Goal: Information Seeking & Learning: Learn about a topic

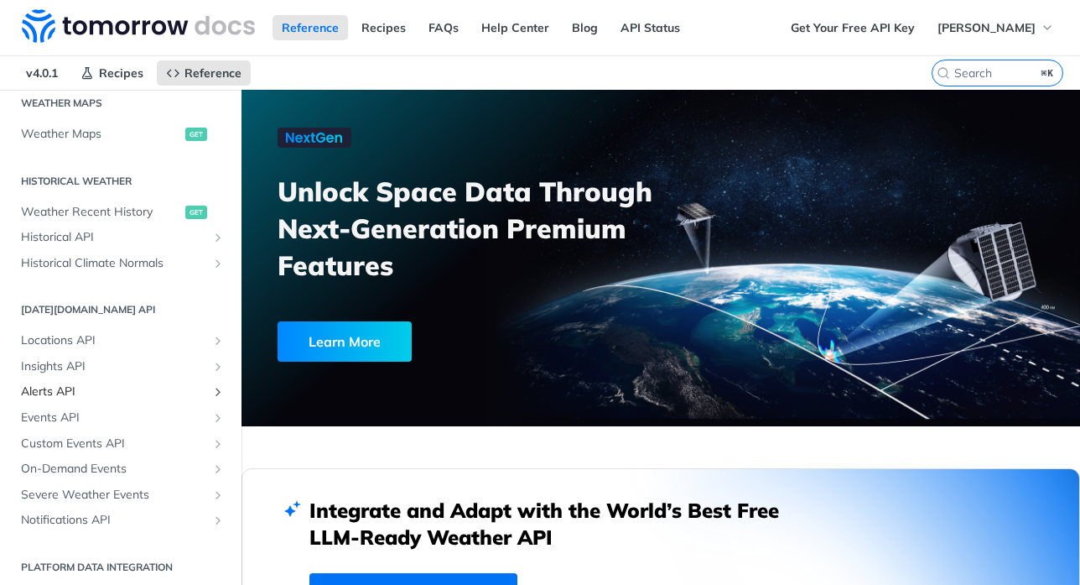
scroll to position [529, 0]
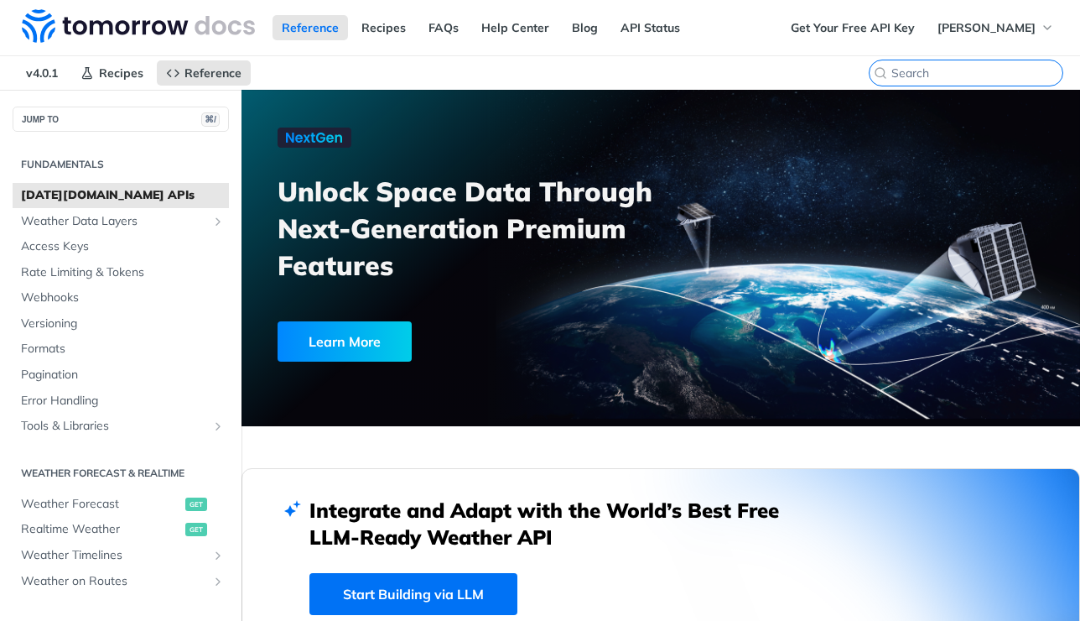
click at [988, 71] on input "⌘K" at bounding box center [977, 72] width 171 height 15
type input "sso"
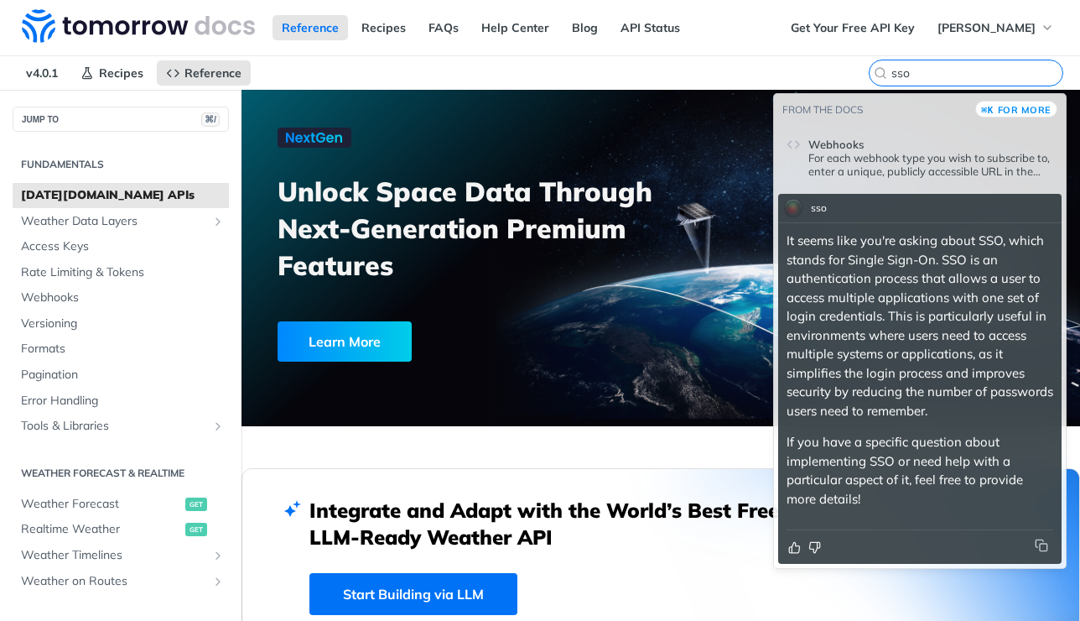
click at [939, 75] on input "sso" at bounding box center [977, 72] width 171 height 15
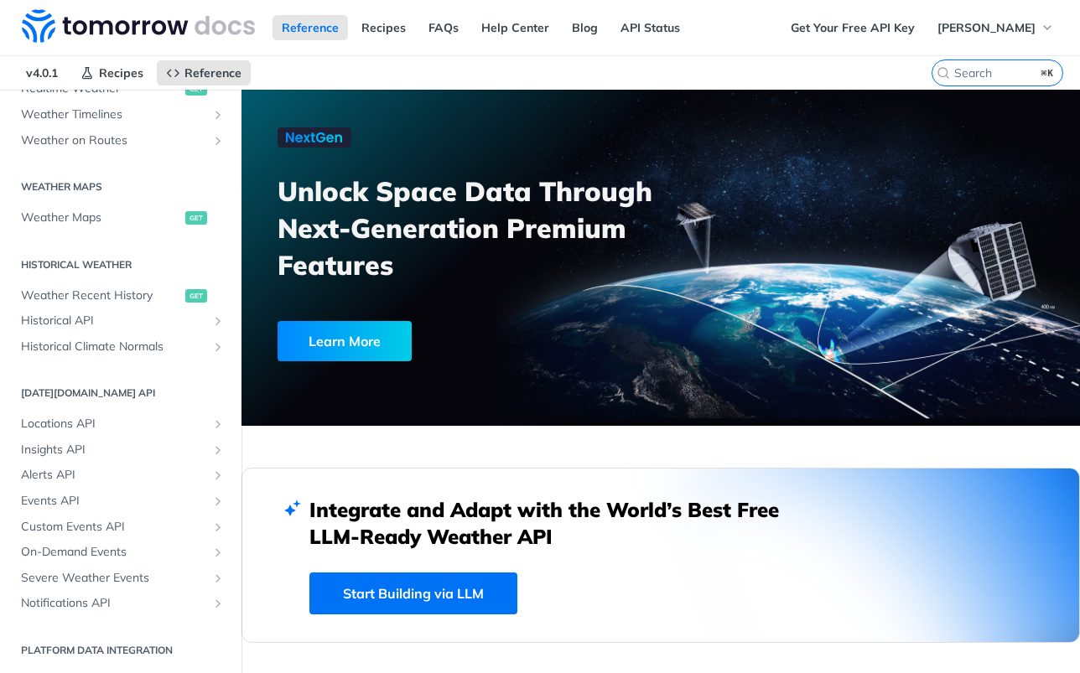
scroll to position [36, 0]
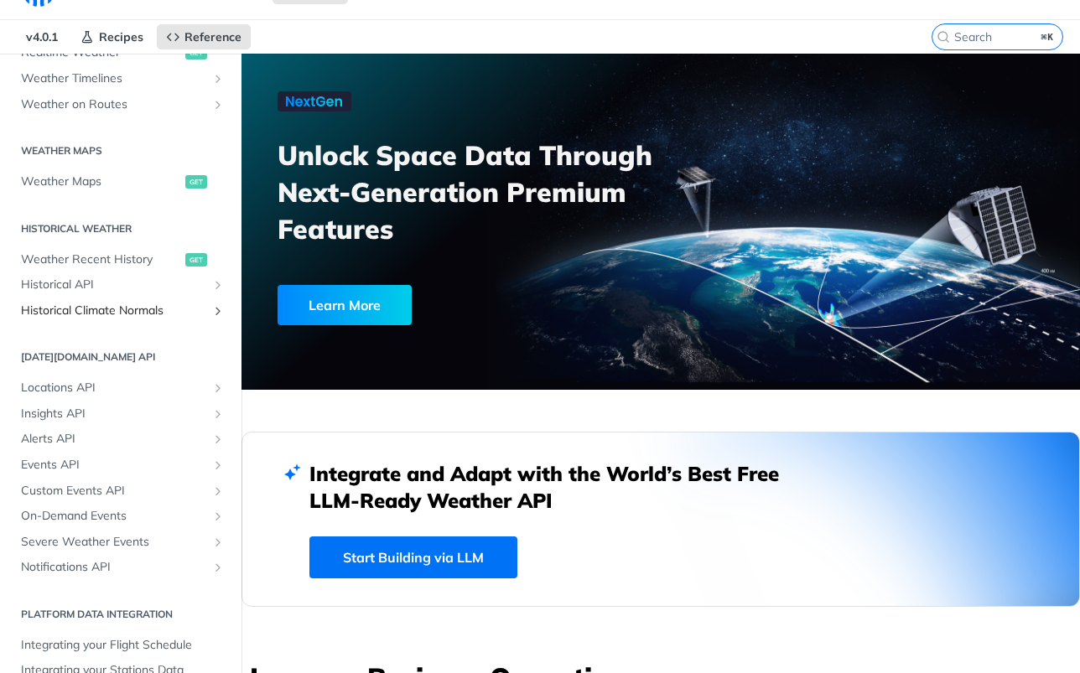
click at [135, 315] on span "Historical Climate Normals" at bounding box center [114, 311] width 186 height 17
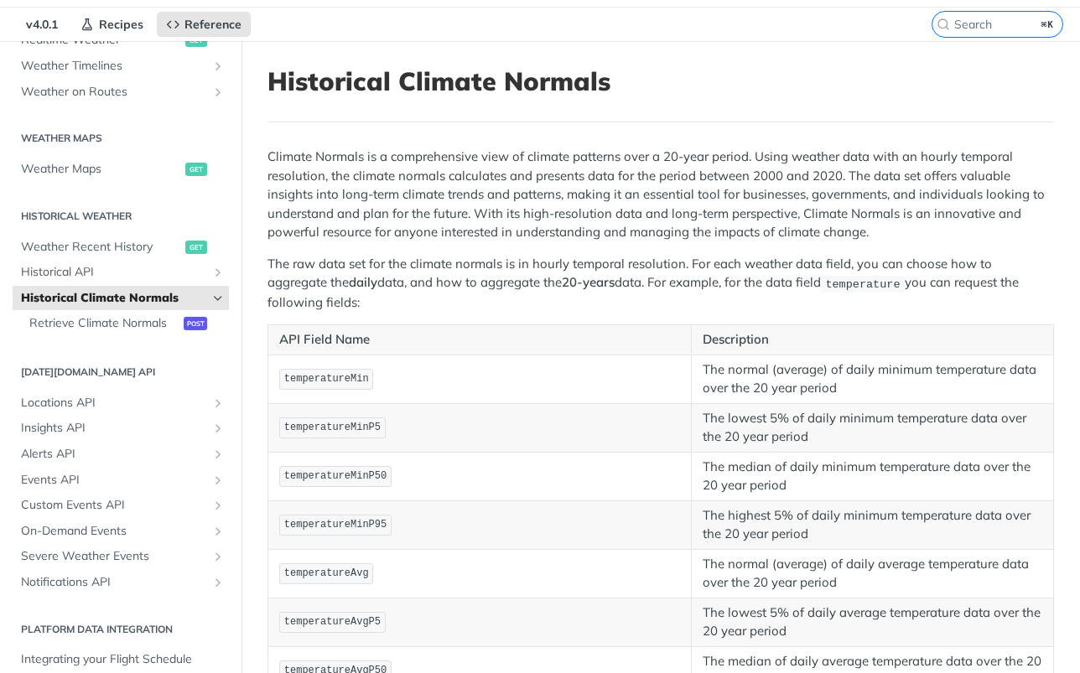
scroll to position [55, 0]
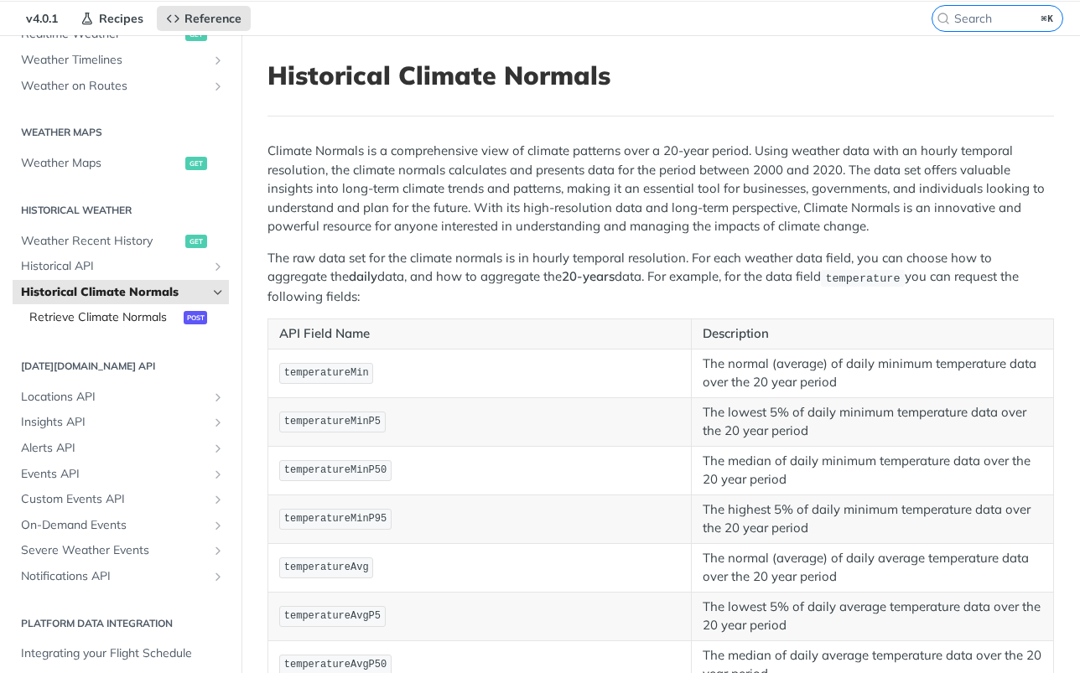
click at [149, 309] on span "Retrieve Climate Normals" at bounding box center [104, 317] width 150 height 17
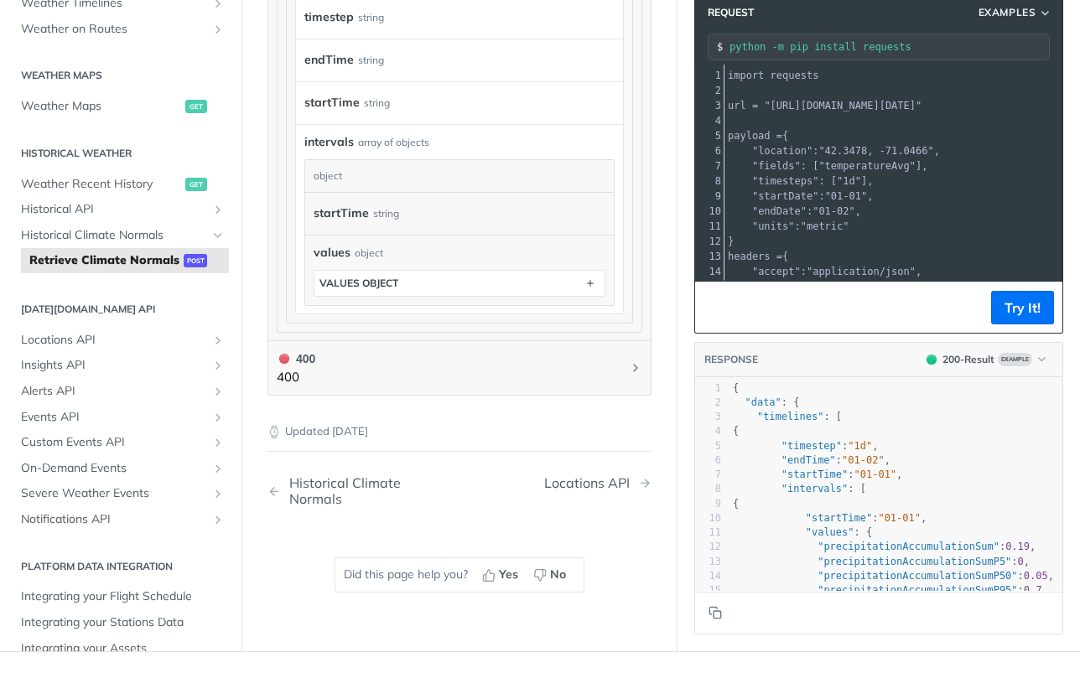
scroll to position [1506, 0]
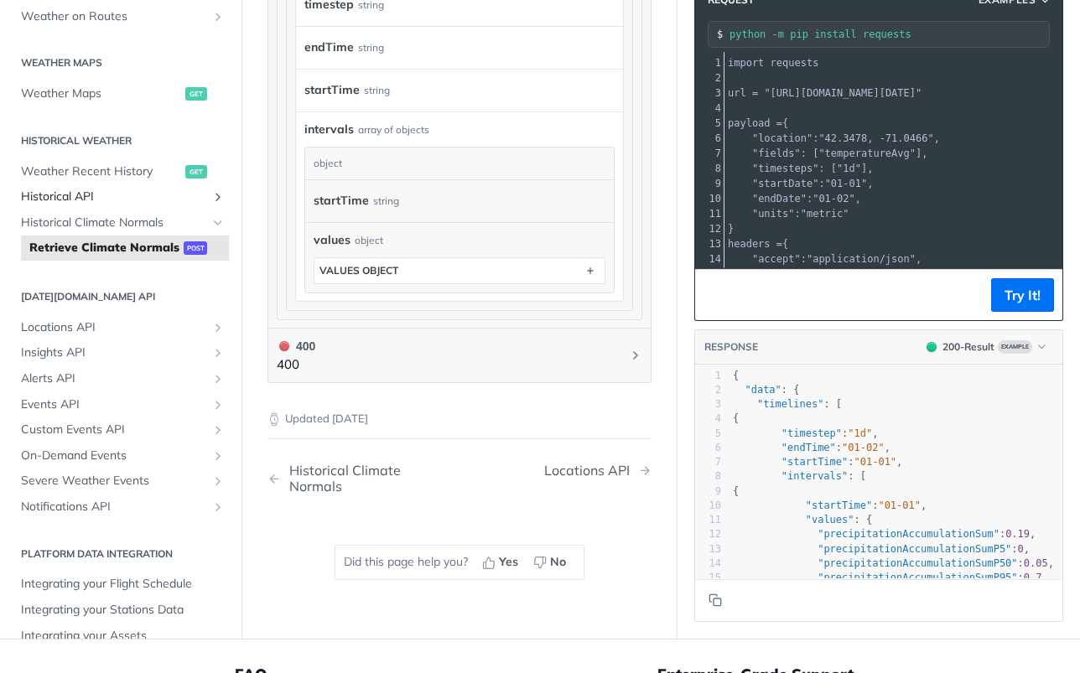
click at [76, 190] on span "Historical API" at bounding box center [114, 197] width 186 height 17
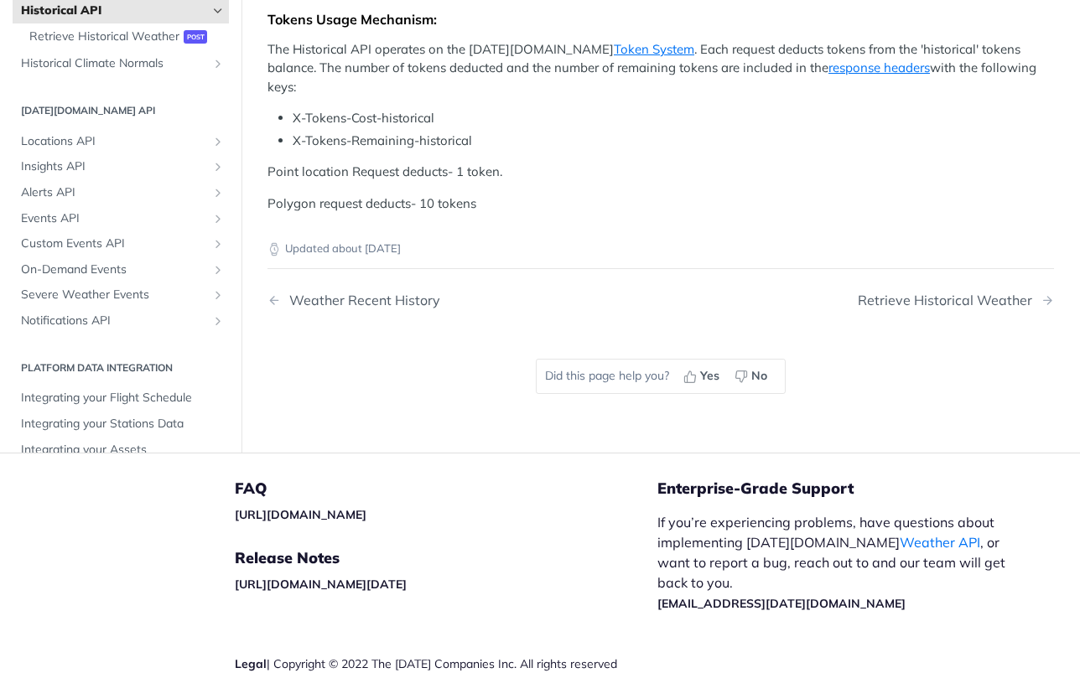
scroll to position [660, 0]
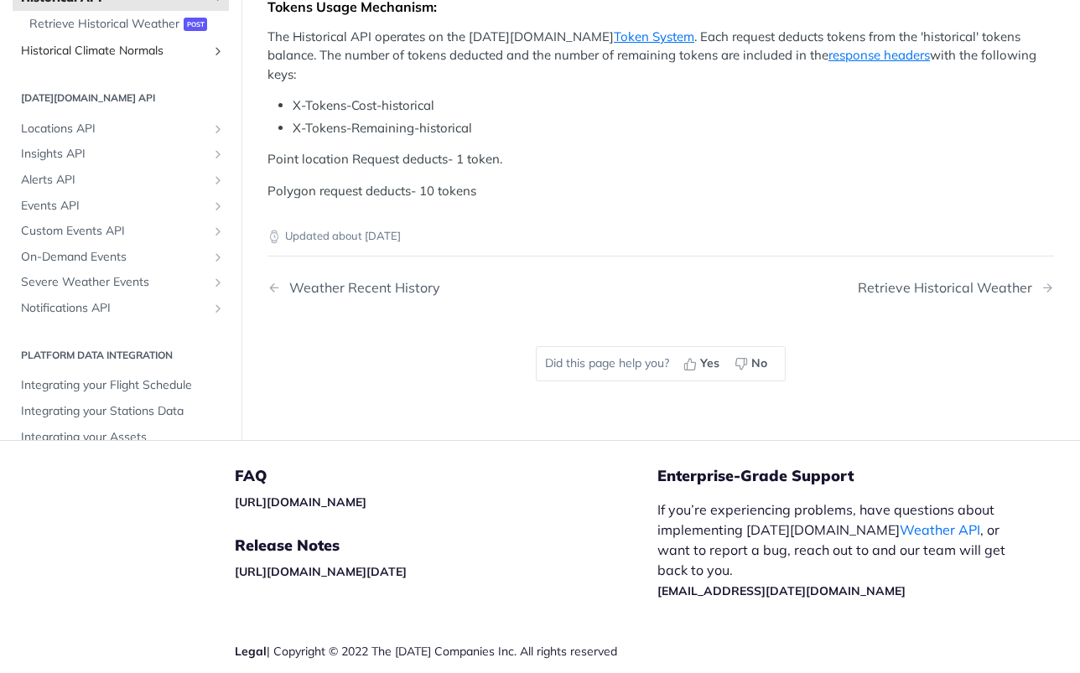
click at [103, 60] on span "Historical Climate Normals" at bounding box center [114, 51] width 186 height 17
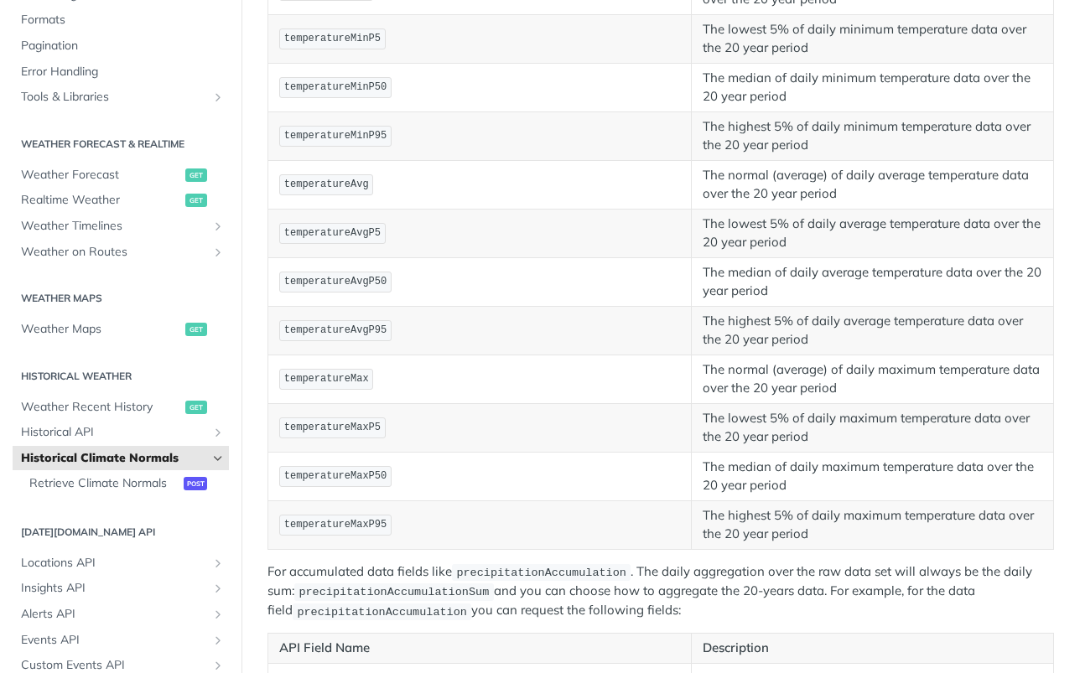
scroll to position [259, 0]
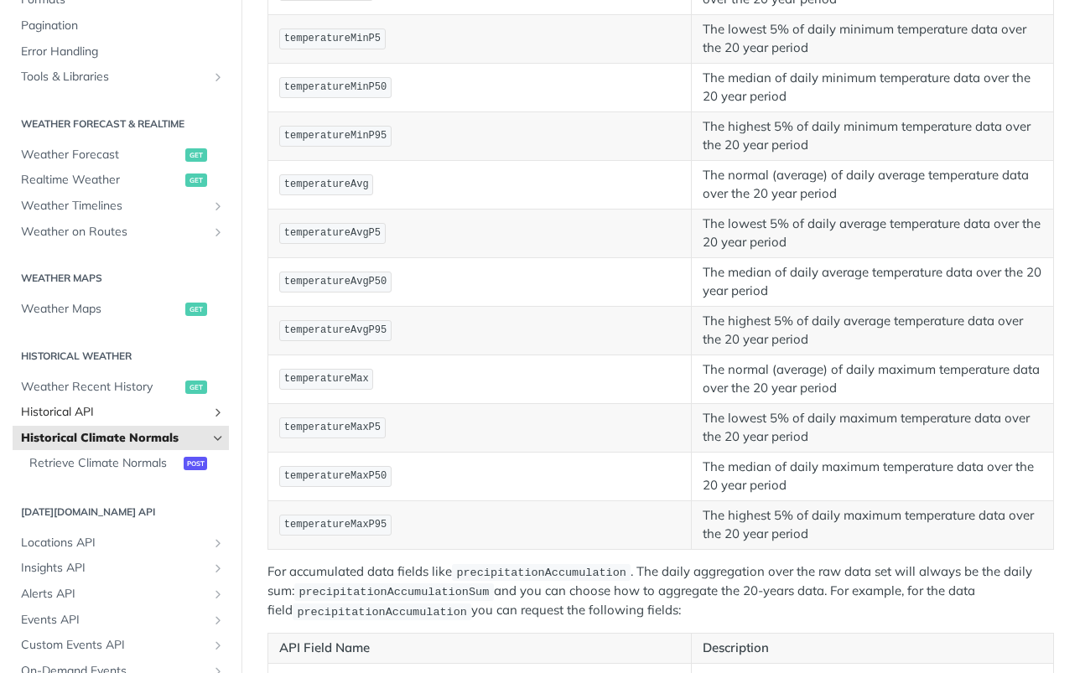
click at [70, 411] on span "Historical API" at bounding box center [114, 412] width 186 height 17
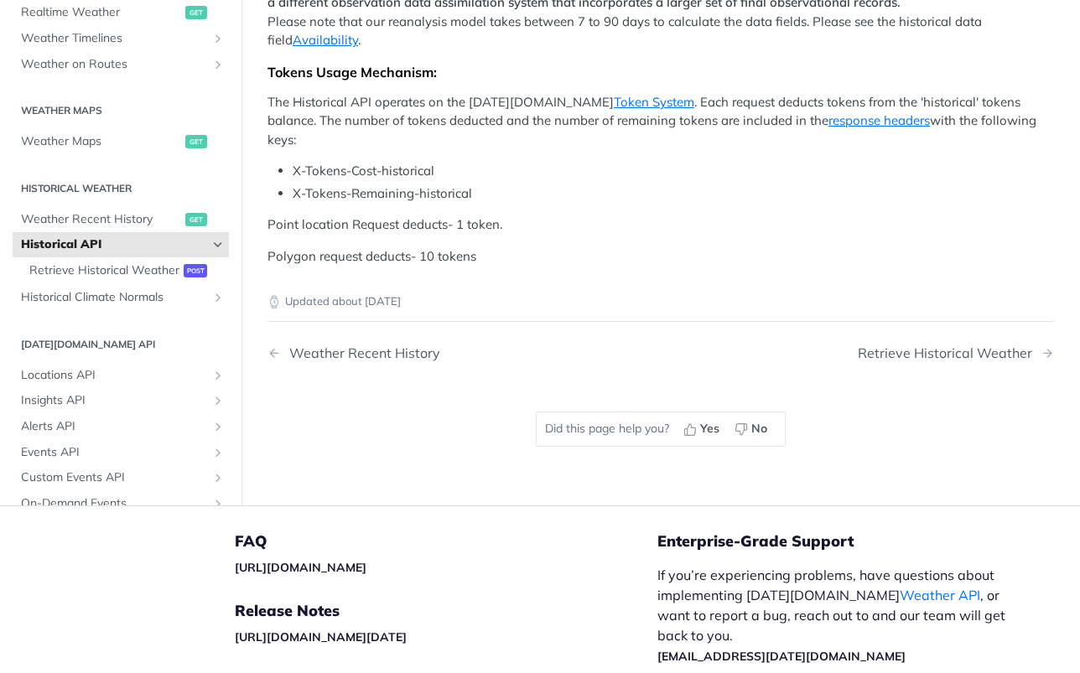
scroll to position [602, 0]
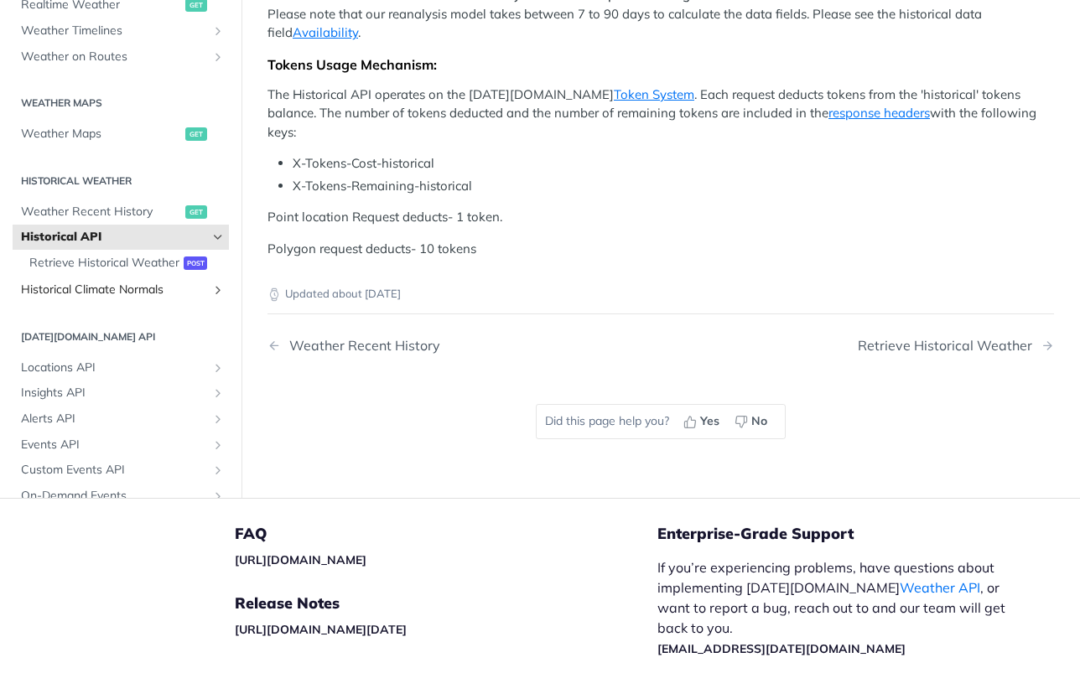
click at [80, 299] on span "Historical Climate Normals" at bounding box center [114, 290] width 186 height 17
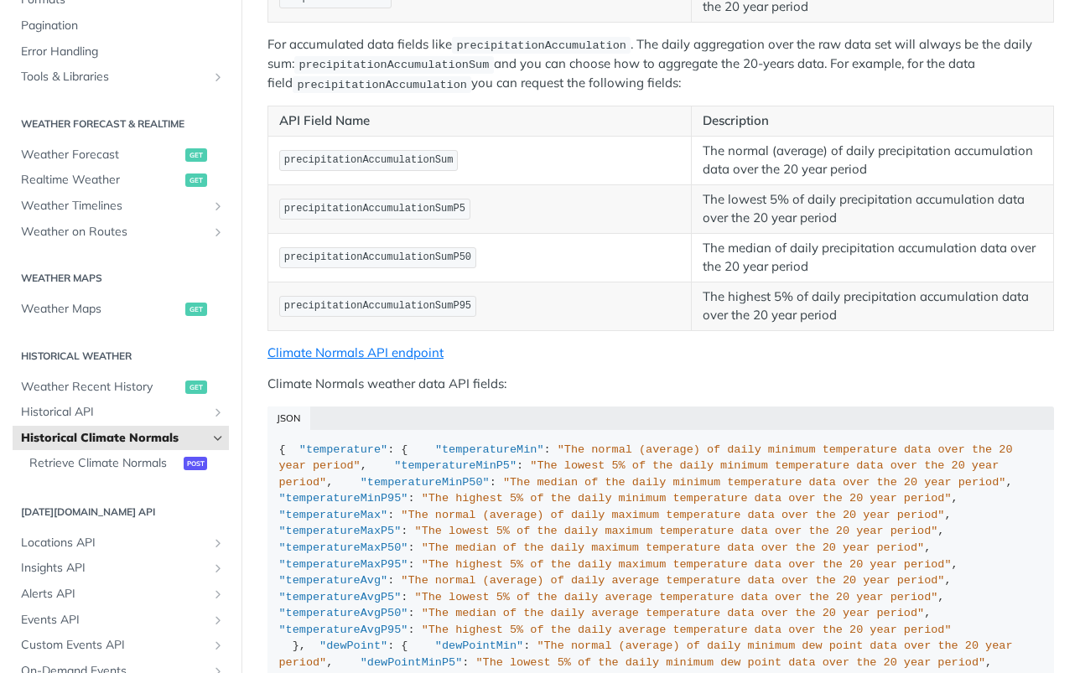
scroll to position [972, 0]
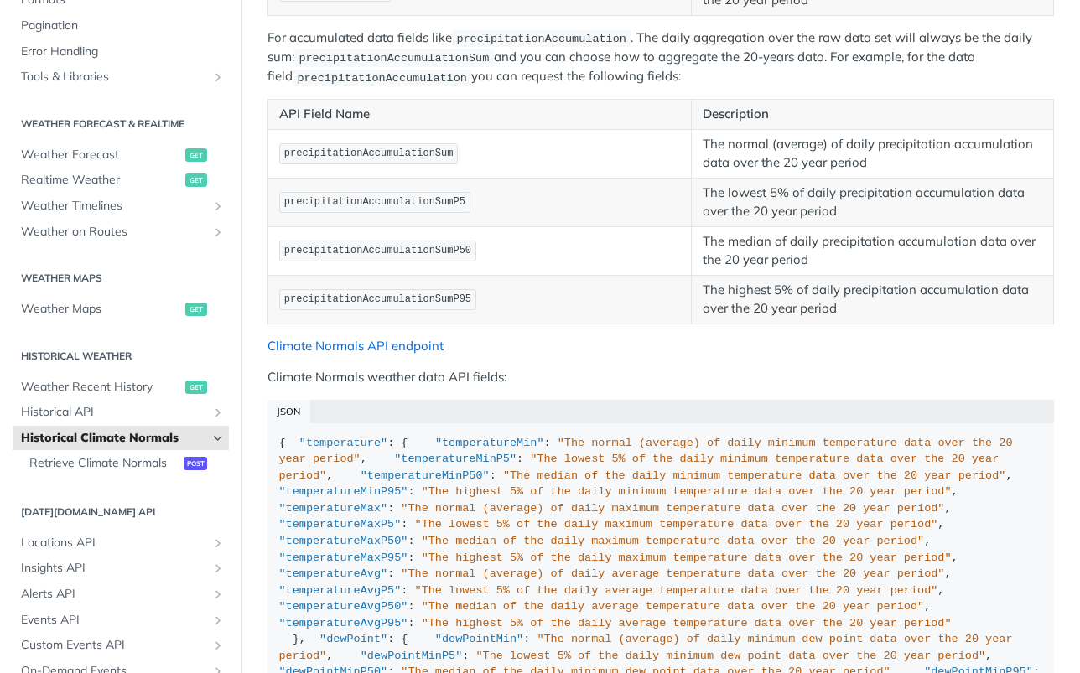
click at [399, 345] on link "Climate Normals API endpoint" at bounding box center [356, 346] width 176 height 16
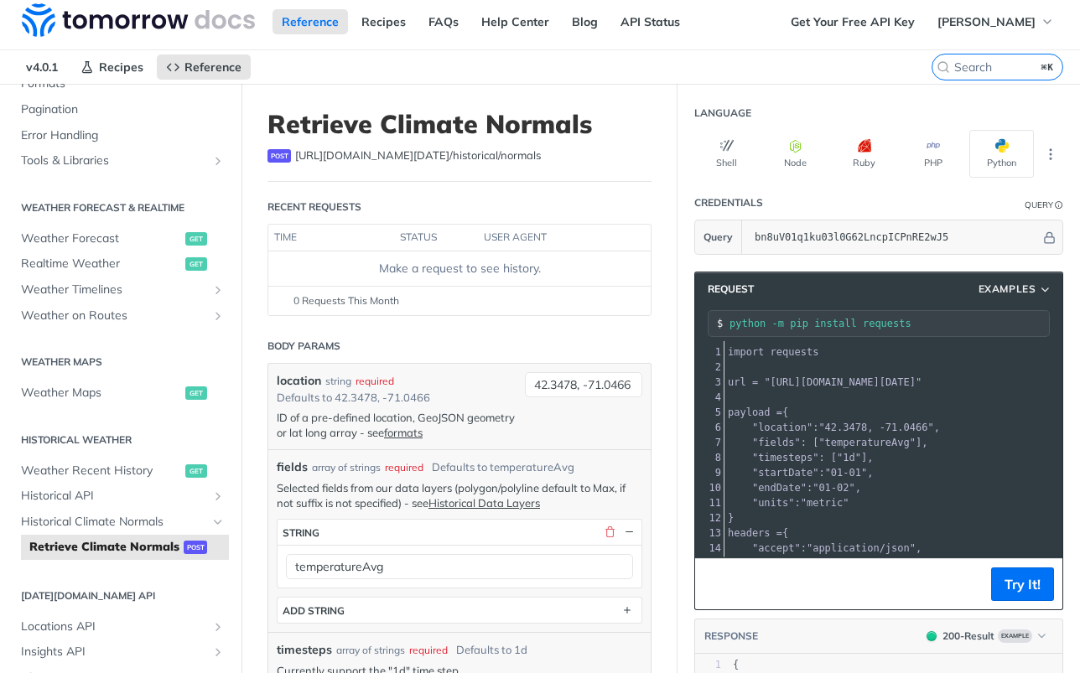
scroll to position [8, 0]
